Goal: Task Accomplishment & Management: Use online tool/utility

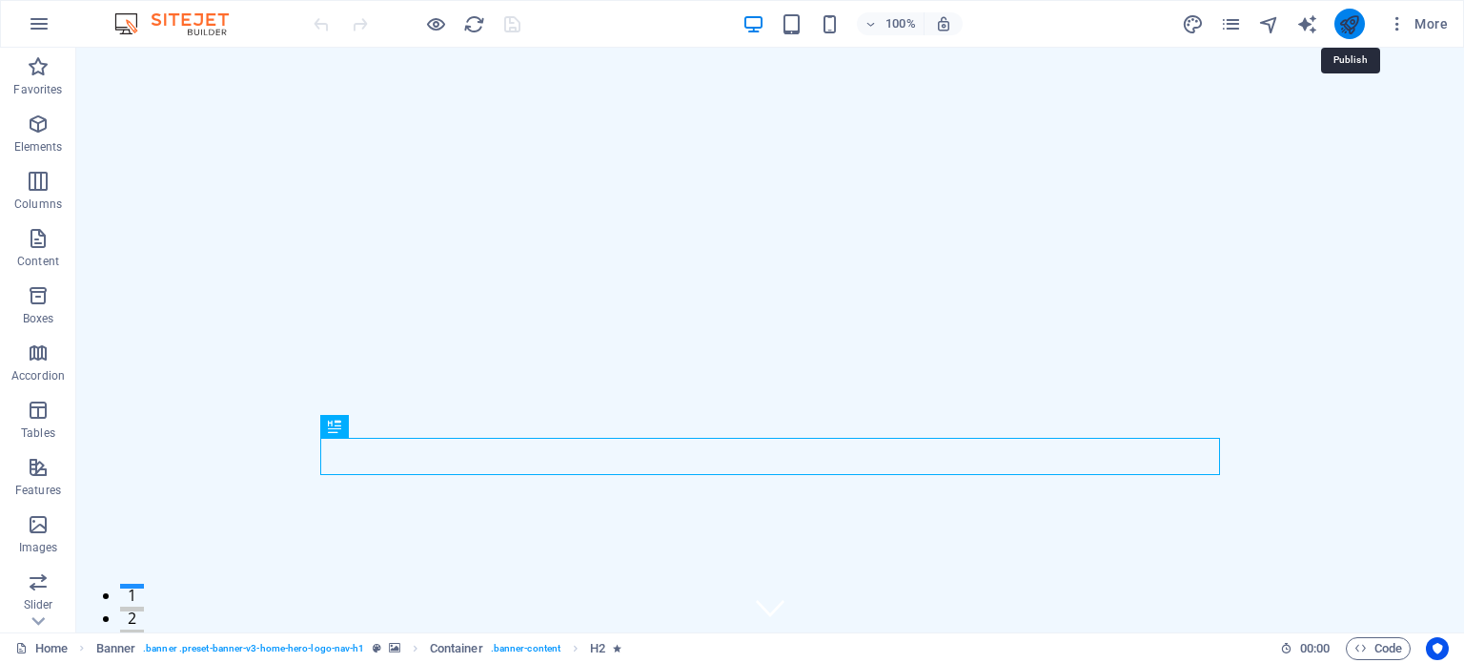
click at [1354, 20] on icon "publish" at bounding box center [1350, 24] width 22 height 22
